Goal: Task Accomplishment & Management: Use online tool/utility

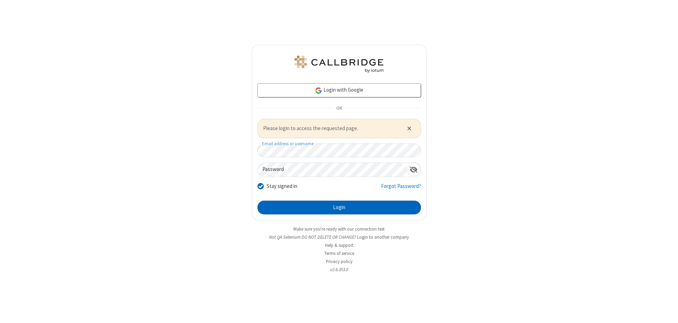
click at [339, 208] on button "Login" at bounding box center [338, 208] width 163 height 14
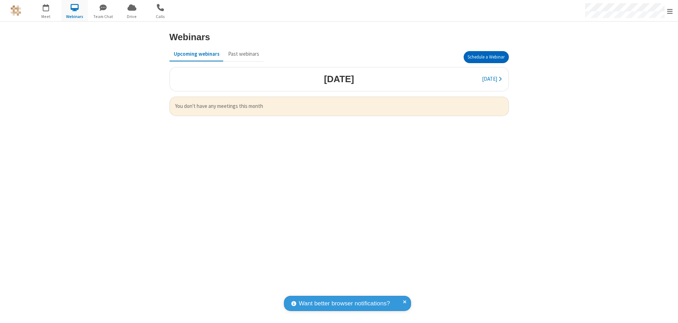
click at [486, 57] on button "Schedule a Webinar" at bounding box center [486, 57] width 45 height 12
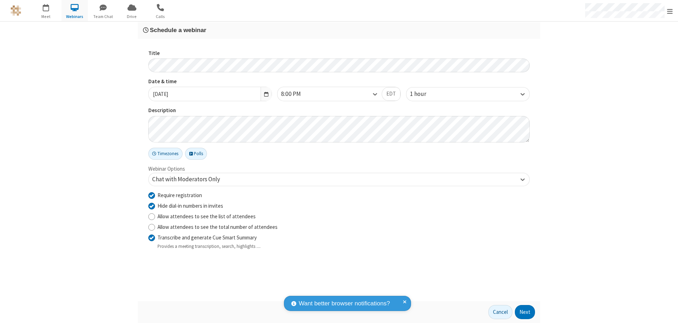
click at [151, 195] on input "Require registration" at bounding box center [151, 195] width 7 height 7
checkbox input "false"
click at [525, 312] on button "Next" at bounding box center [525, 312] width 20 height 14
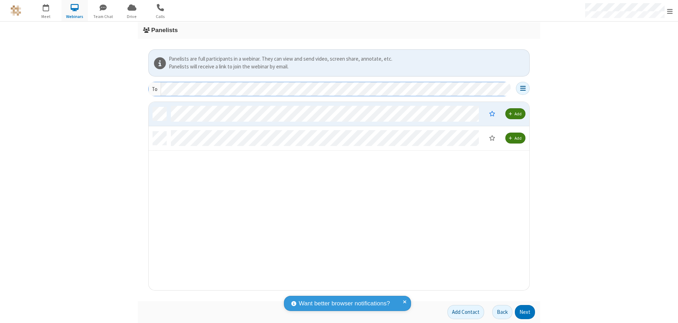
scroll to position [183, 375]
click at [525, 312] on button "Next" at bounding box center [525, 312] width 20 height 14
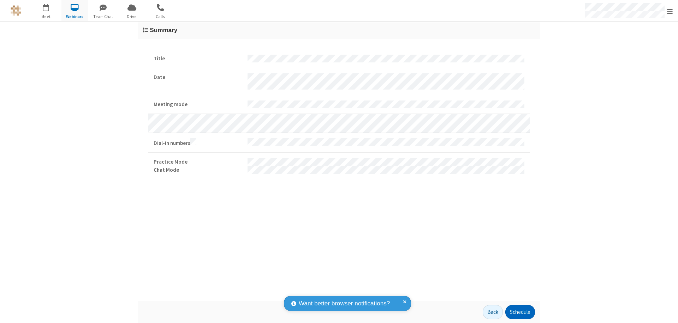
click at [520, 312] on button "Schedule" at bounding box center [520, 312] width 30 height 14
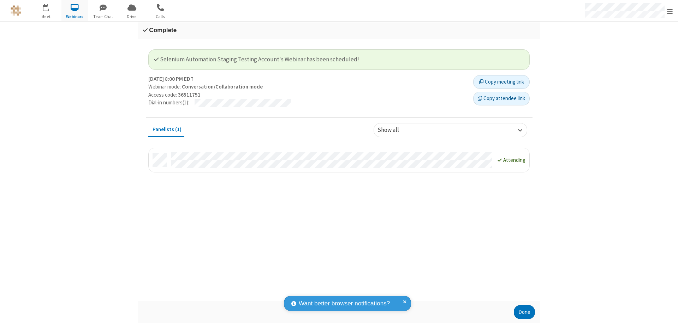
click at [524, 312] on button "Done" at bounding box center [524, 312] width 21 height 14
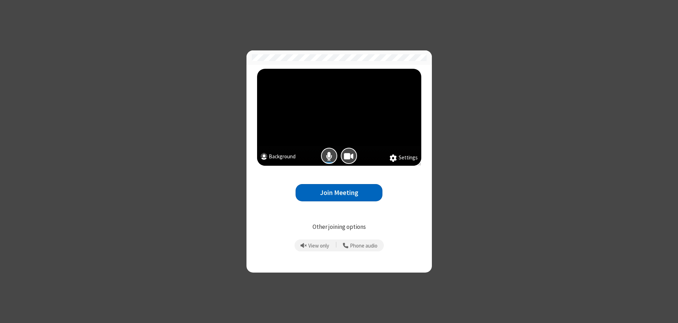
click at [339, 193] on button "Join Meeting" at bounding box center [338, 192] width 87 height 17
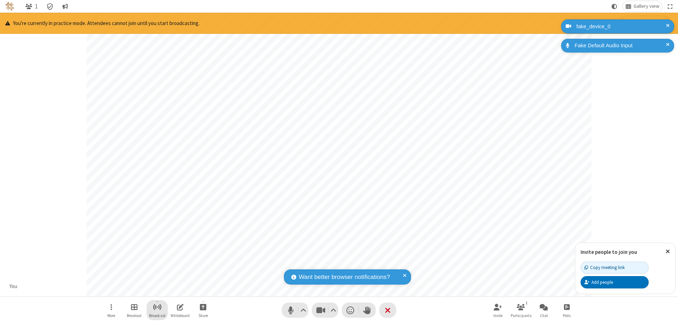
click at [157, 307] on span "Start broadcast" at bounding box center [157, 307] width 9 height 9
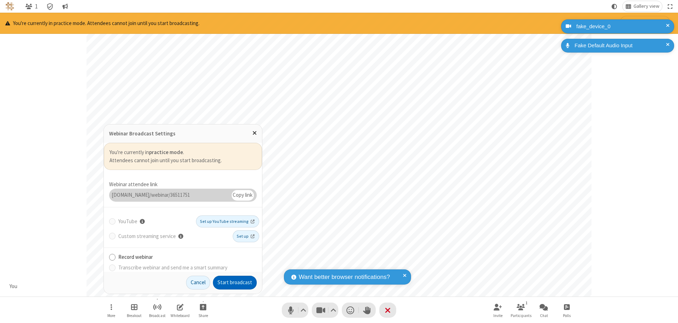
click at [235, 283] on button "Start broadcast" at bounding box center [235, 283] width 44 height 14
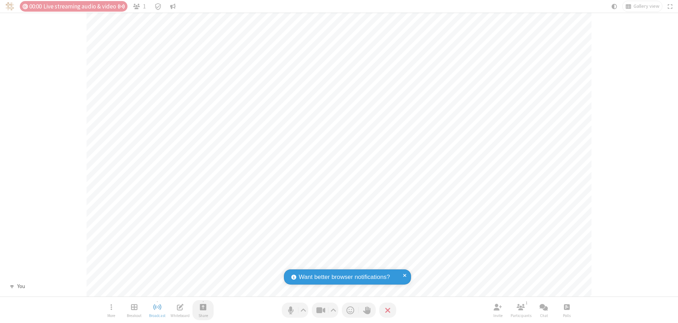
click at [203, 307] on span "Start sharing" at bounding box center [203, 307] width 7 height 9
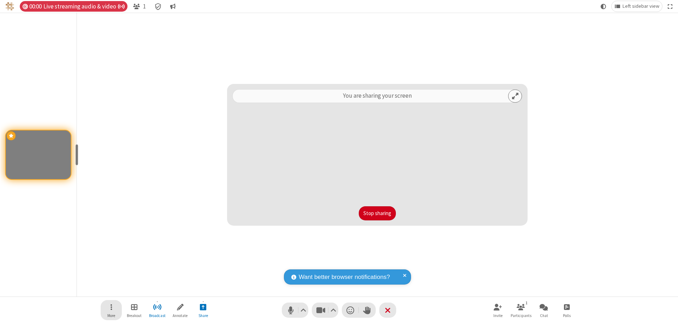
click at [111, 310] on span "Open menu" at bounding box center [111, 307] width 2 height 9
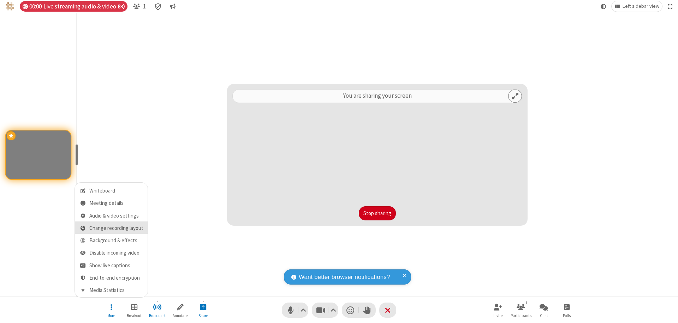
click at [116, 228] on span "Change recording layout" at bounding box center [116, 229] width 54 height 6
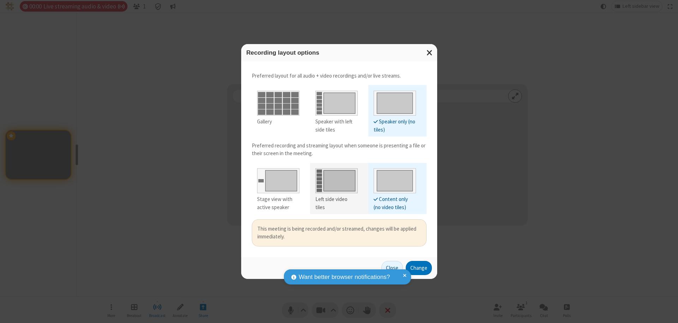
click at [336, 199] on div "Left side video tiles" at bounding box center [336, 204] width 42 height 16
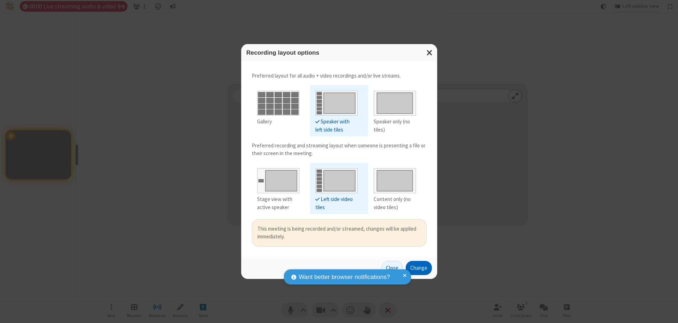
click at [418, 268] on button "Change" at bounding box center [419, 268] width 26 height 14
click at [392, 268] on button "Close" at bounding box center [392, 268] width 22 height 14
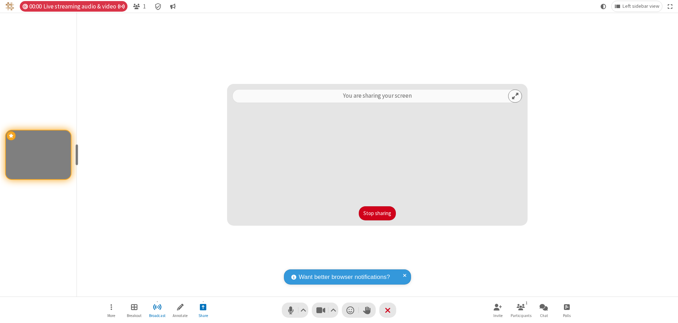
click at [377, 214] on button "Stop sharing" at bounding box center [377, 214] width 37 height 14
